Goal: Find specific page/section: Find specific page/section

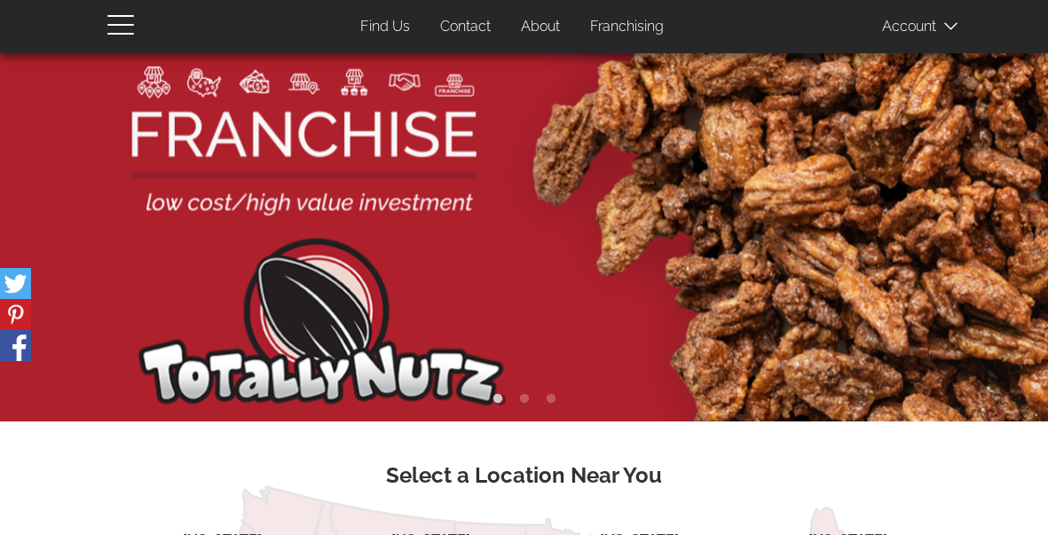
click at [391, 33] on link "Find Us" at bounding box center [385, 27] width 76 height 35
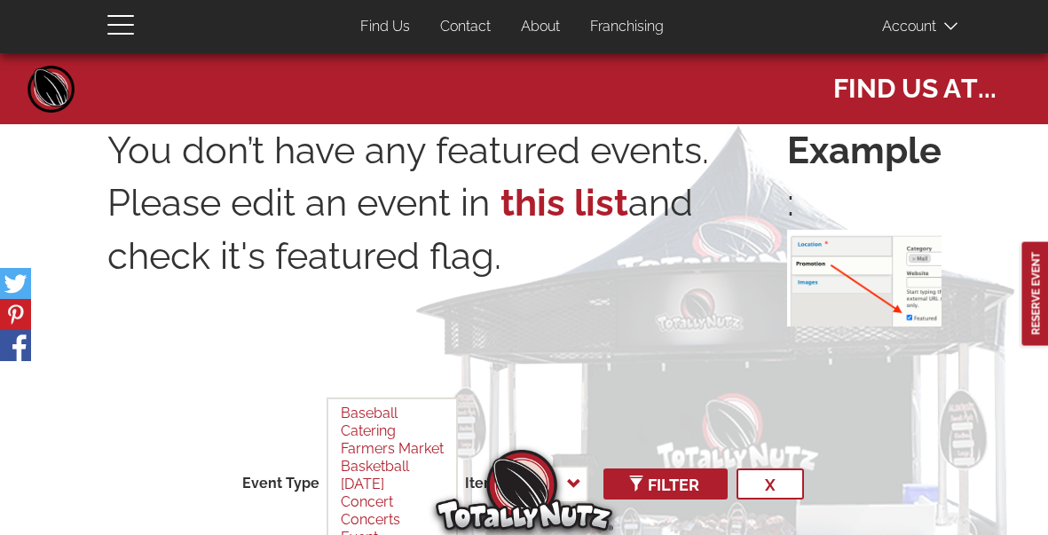
select select
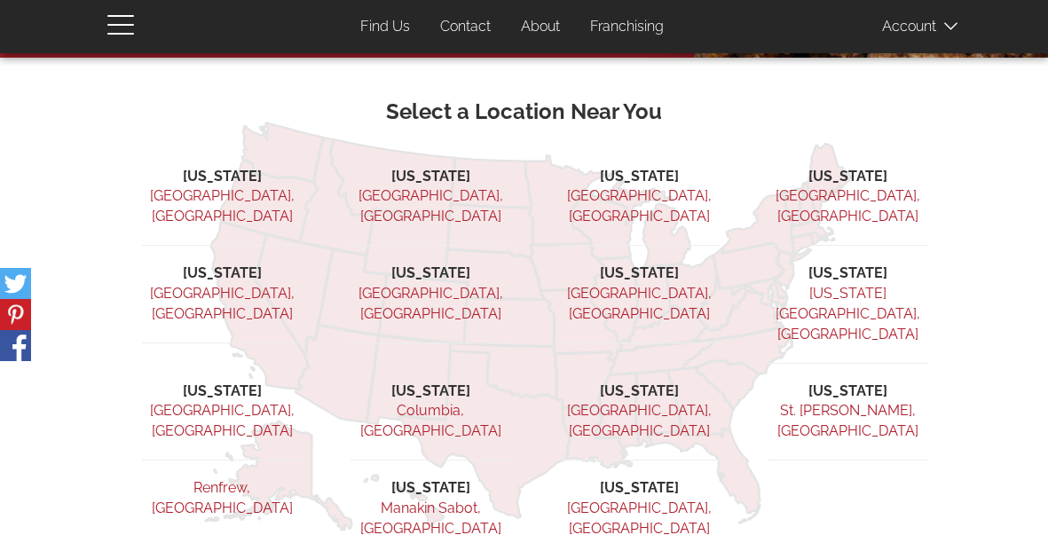
scroll to position [366, 0]
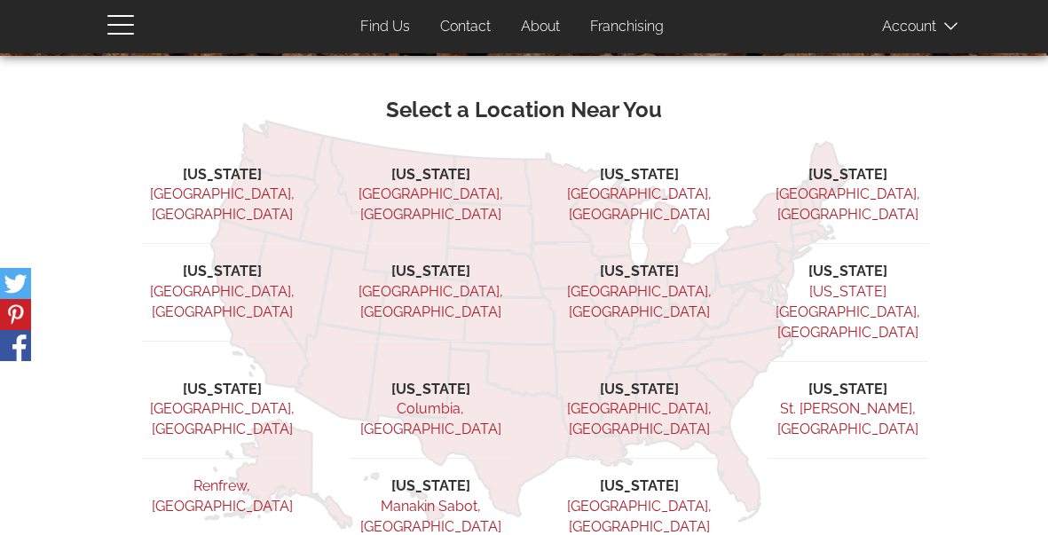
click at [655, 262] on li "[US_STATE]" at bounding box center [639, 272] width 161 height 20
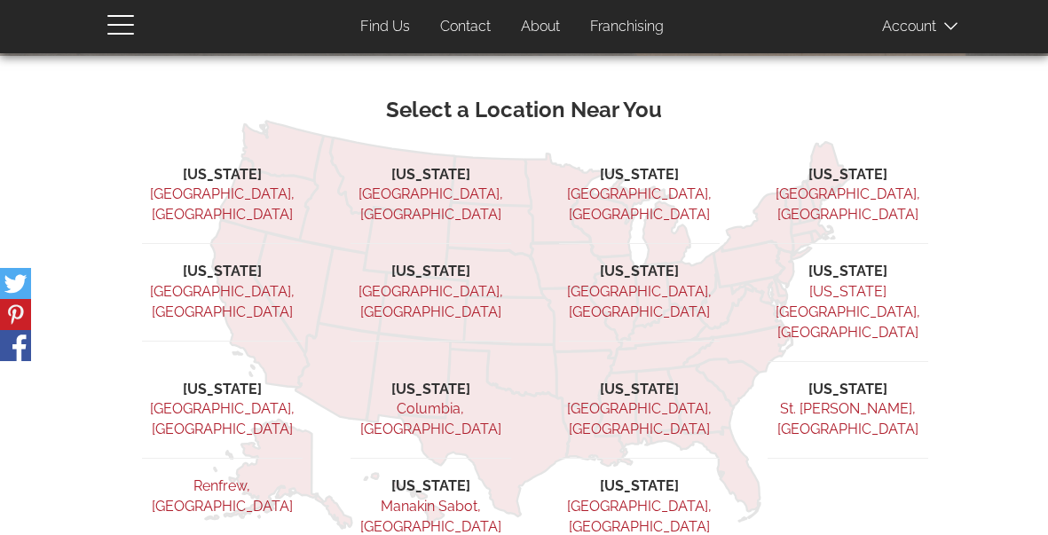
click at [642, 283] on link "[GEOGRAPHIC_DATA], [GEOGRAPHIC_DATA]" at bounding box center [639, 301] width 145 height 37
